Goal: Task Accomplishment & Management: Manage account settings

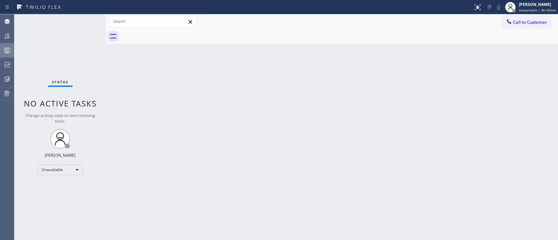
click at [13, 54] on div "Agent Desktop Teams Queues Stats Dashboards Analyze Questionnaires" at bounding box center [7, 127] width 14 height 226
click at [13, 54] on div at bounding box center [7, 50] width 14 height 13
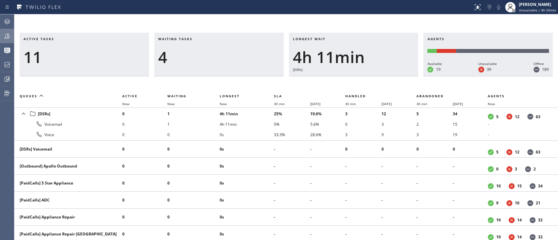
click at [7, 39] on icon at bounding box center [7, 36] width 8 height 8
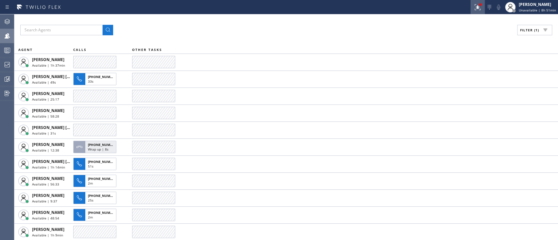
click at [473, 7] on icon at bounding box center [477, 7] width 8 height 8
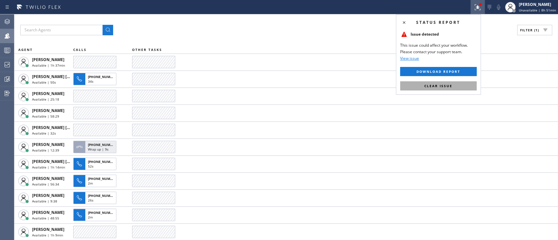
click at [423, 83] on button "Clear issue" at bounding box center [438, 85] width 76 height 9
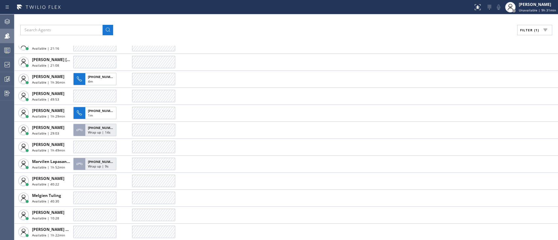
scroll to position [85, 0]
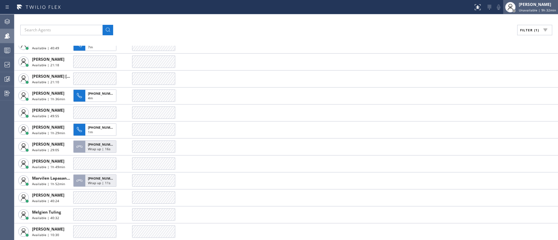
click at [536, 7] on div "[PERSON_NAME] Unavailable | 9h 32min" at bounding box center [537, 6] width 41 height 11
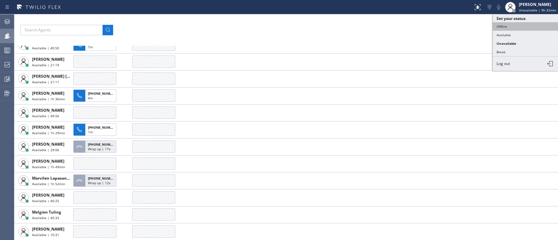
click at [514, 25] on button "Offline" at bounding box center [524, 26] width 65 height 8
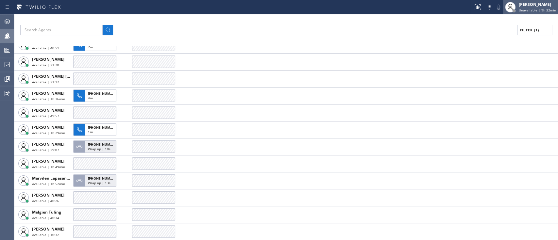
click at [529, 9] on span "Unavailable | 9h 32min" at bounding box center [536, 10] width 37 height 5
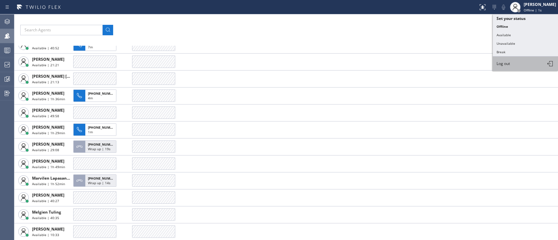
click at [517, 59] on button "Log out" at bounding box center [524, 64] width 65 height 14
